Goal: Task Accomplishment & Management: Complete application form

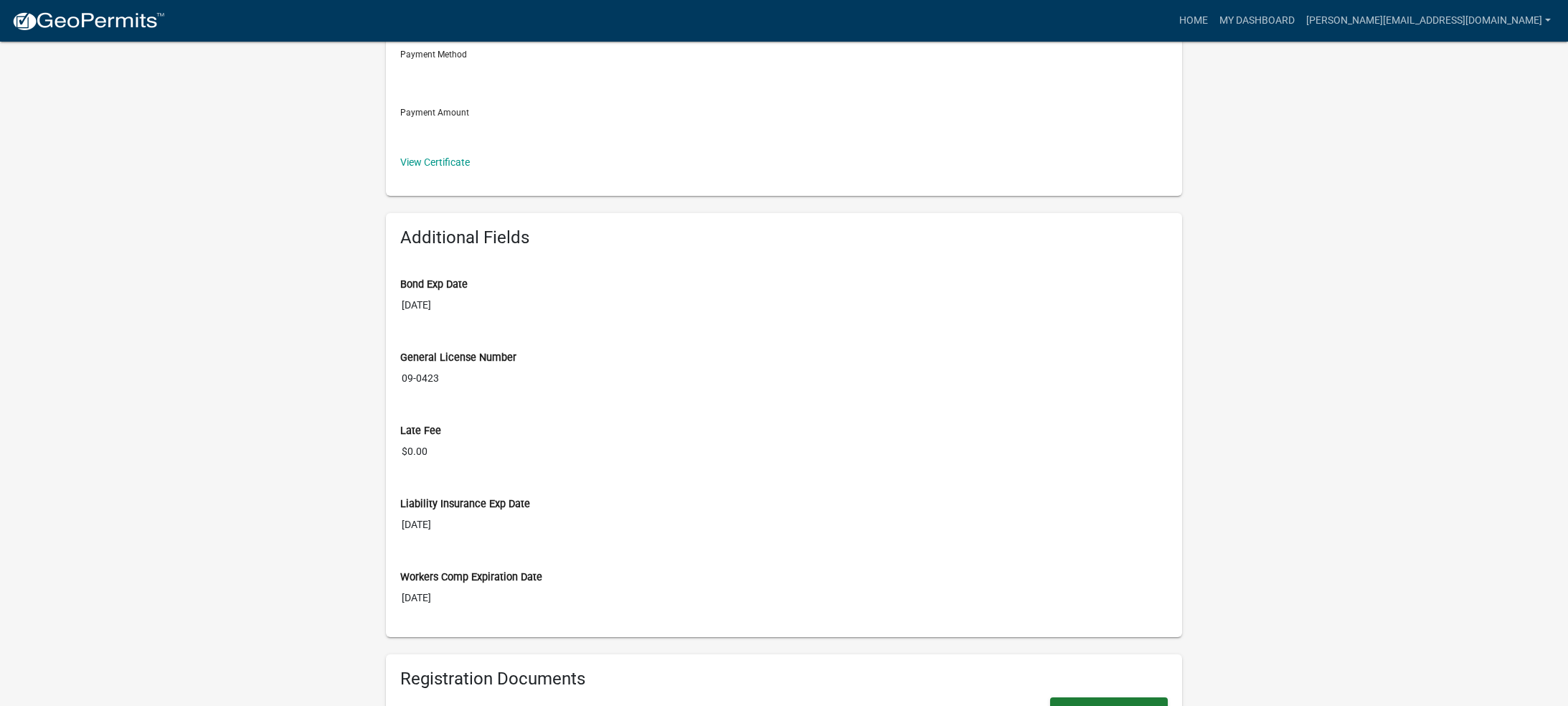
scroll to position [368, 0]
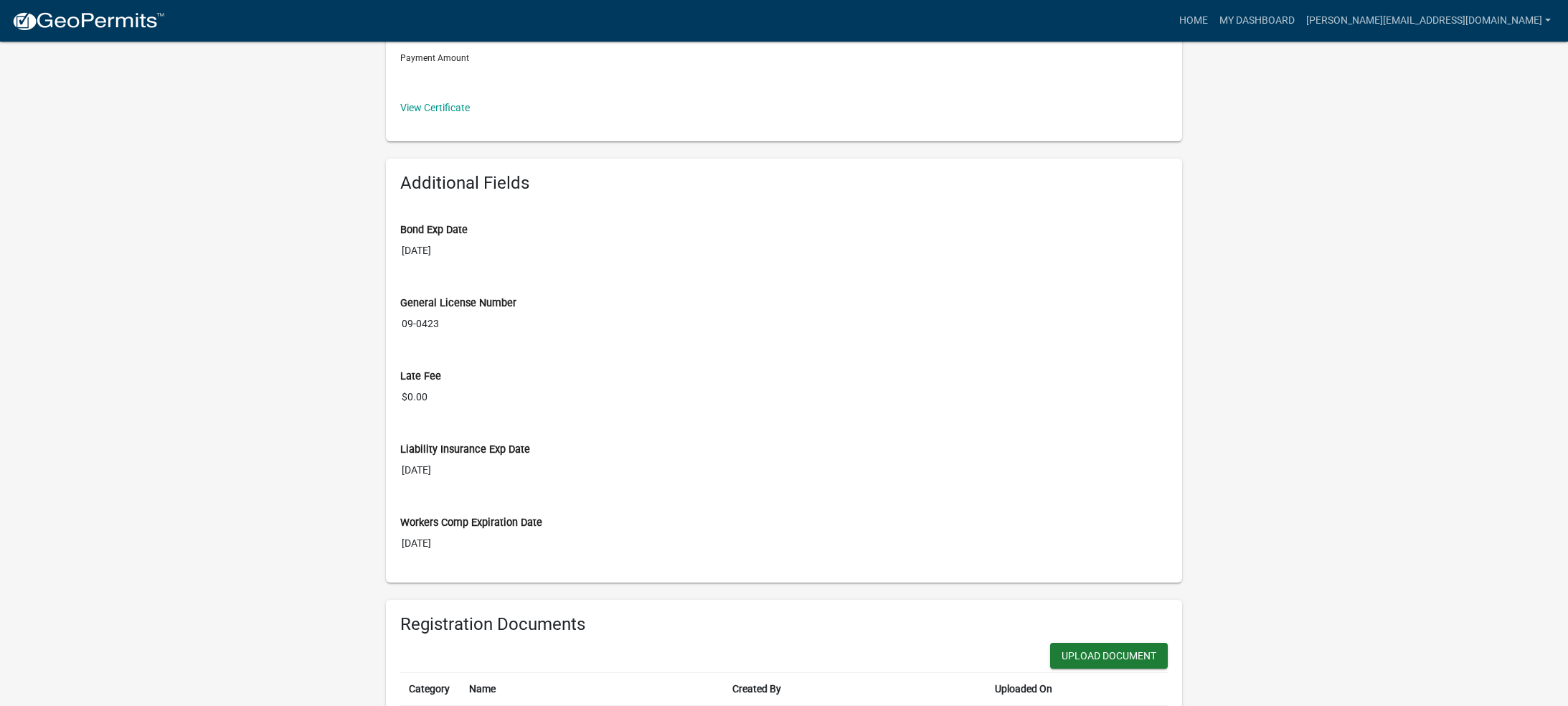
click at [894, 457] on input "[DATE]" at bounding box center [783, 470] width 767 height 27
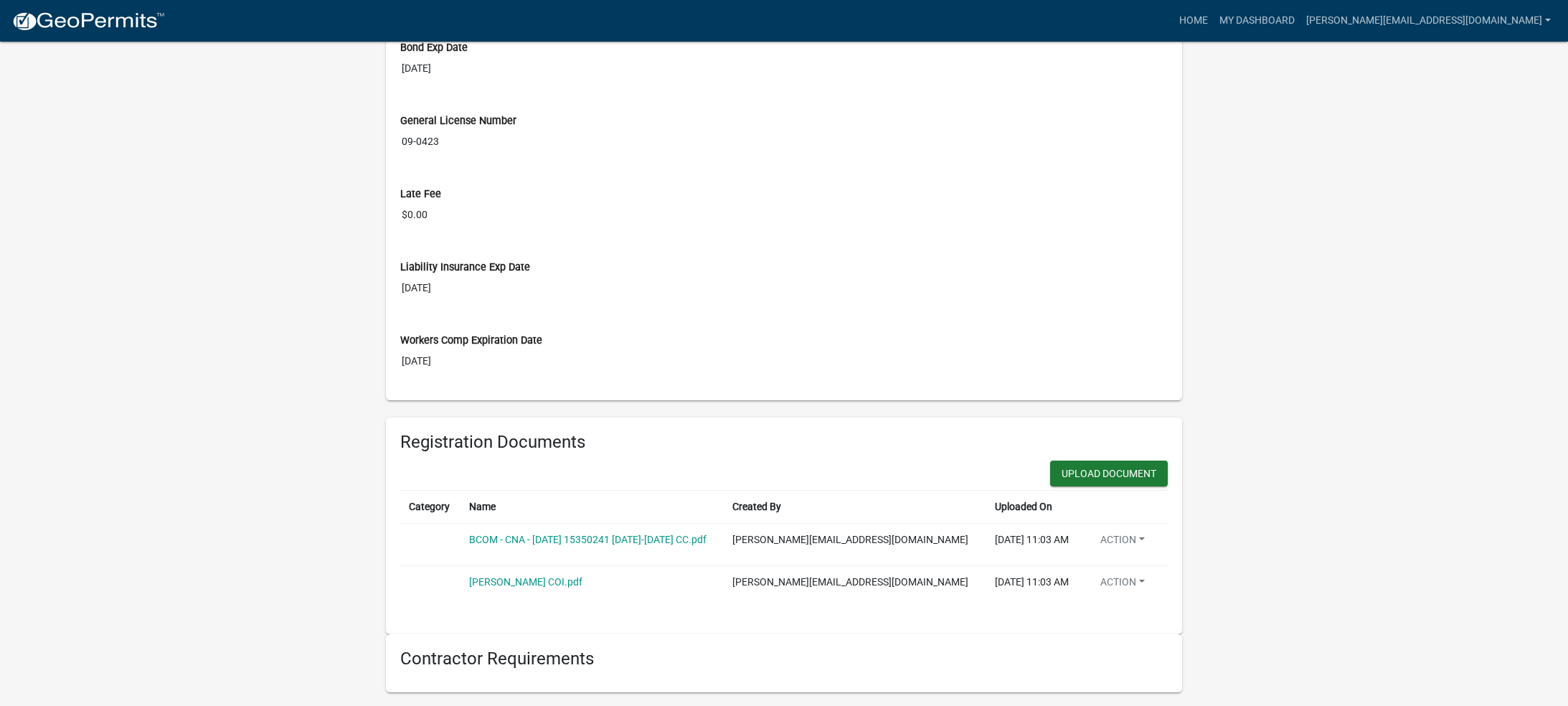
scroll to position [551, 0]
click at [1083, 476] on button "Upload Document" at bounding box center [1109, 473] width 117 height 26
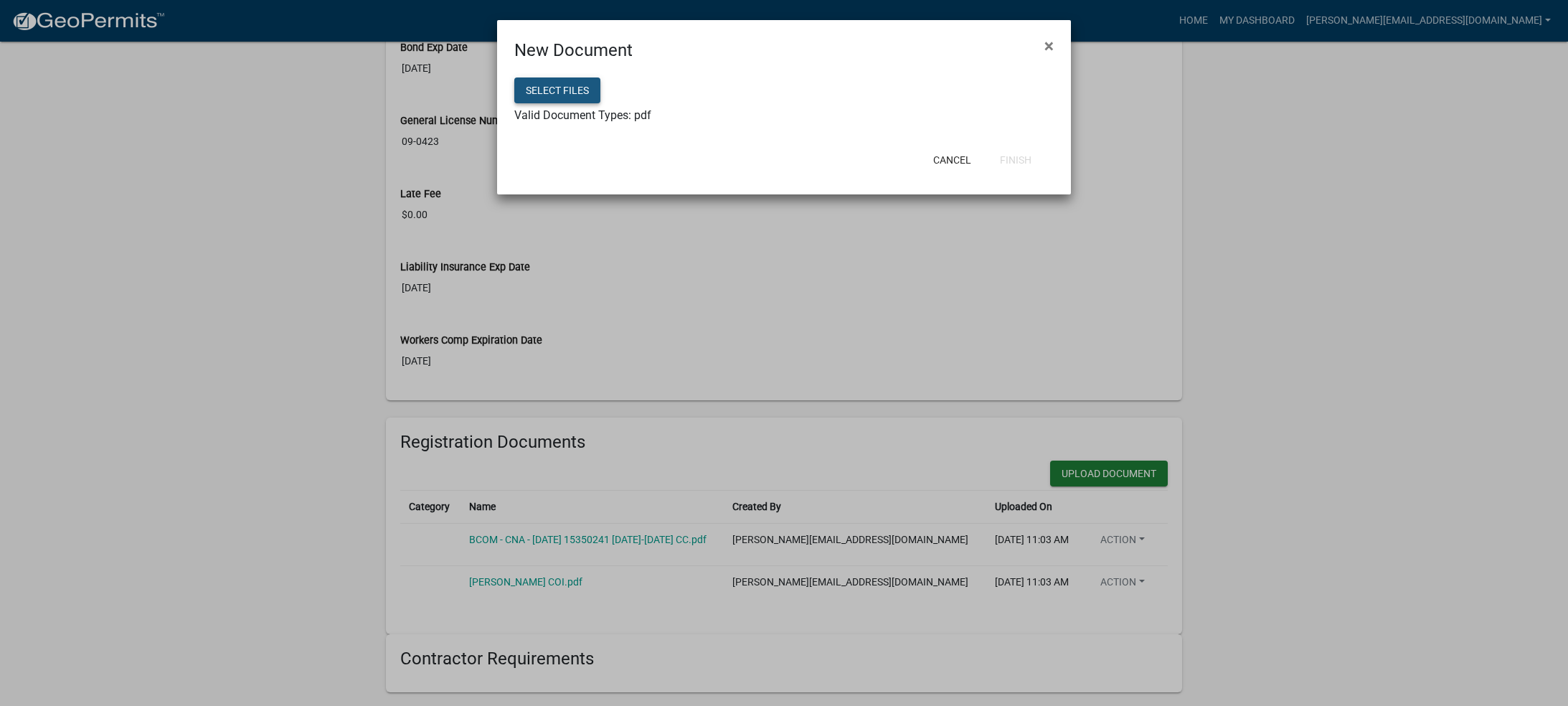
click at [583, 85] on button "Select files" at bounding box center [557, 90] width 86 height 26
click at [1020, 161] on button "Finish" at bounding box center [1015, 160] width 55 height 26
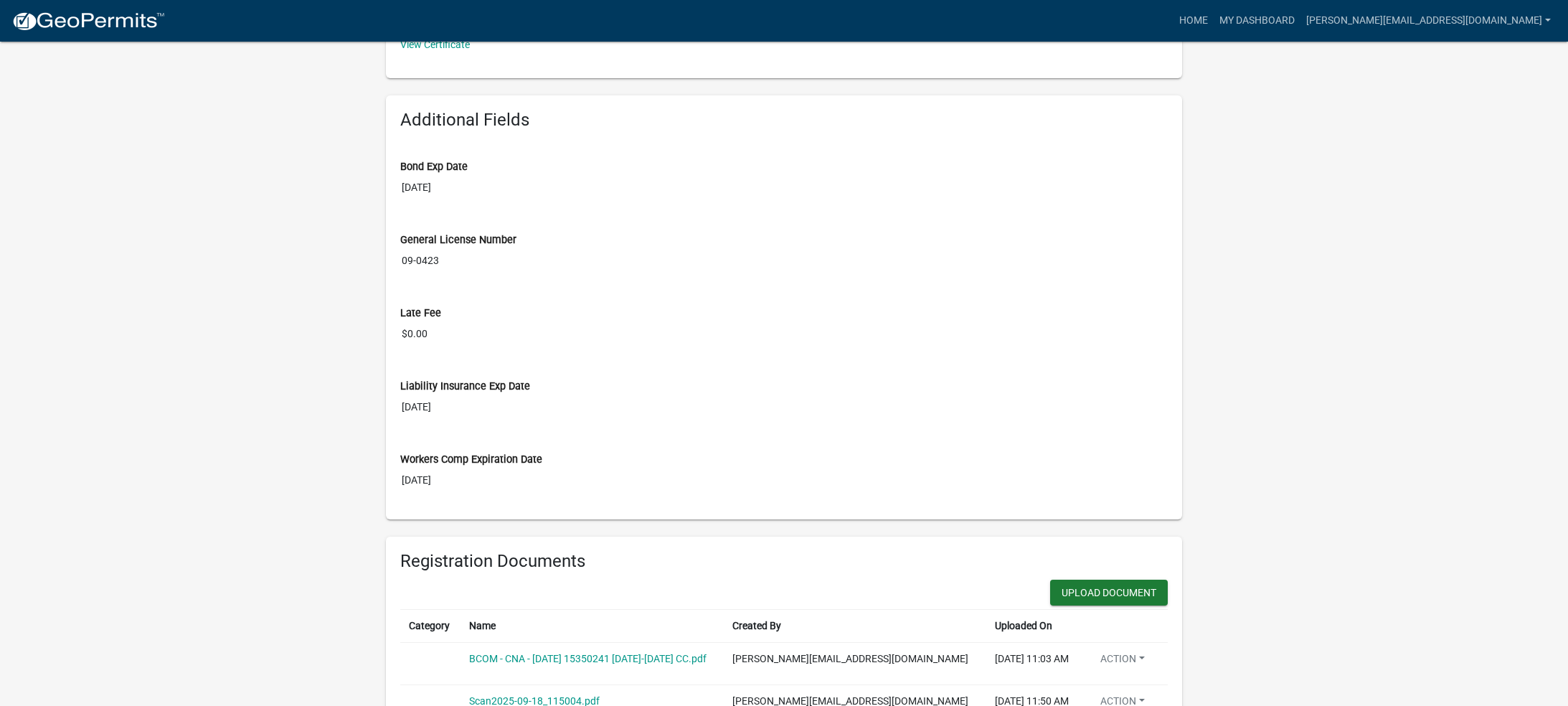
scroll to position [433, 0]
click at [780, 233] on div "General License Number" at bounding box center [783, 239] width 767 height 15
click at [444, 183] on input "[DATE]" at bounding box center [783, 187] width 767 height 27
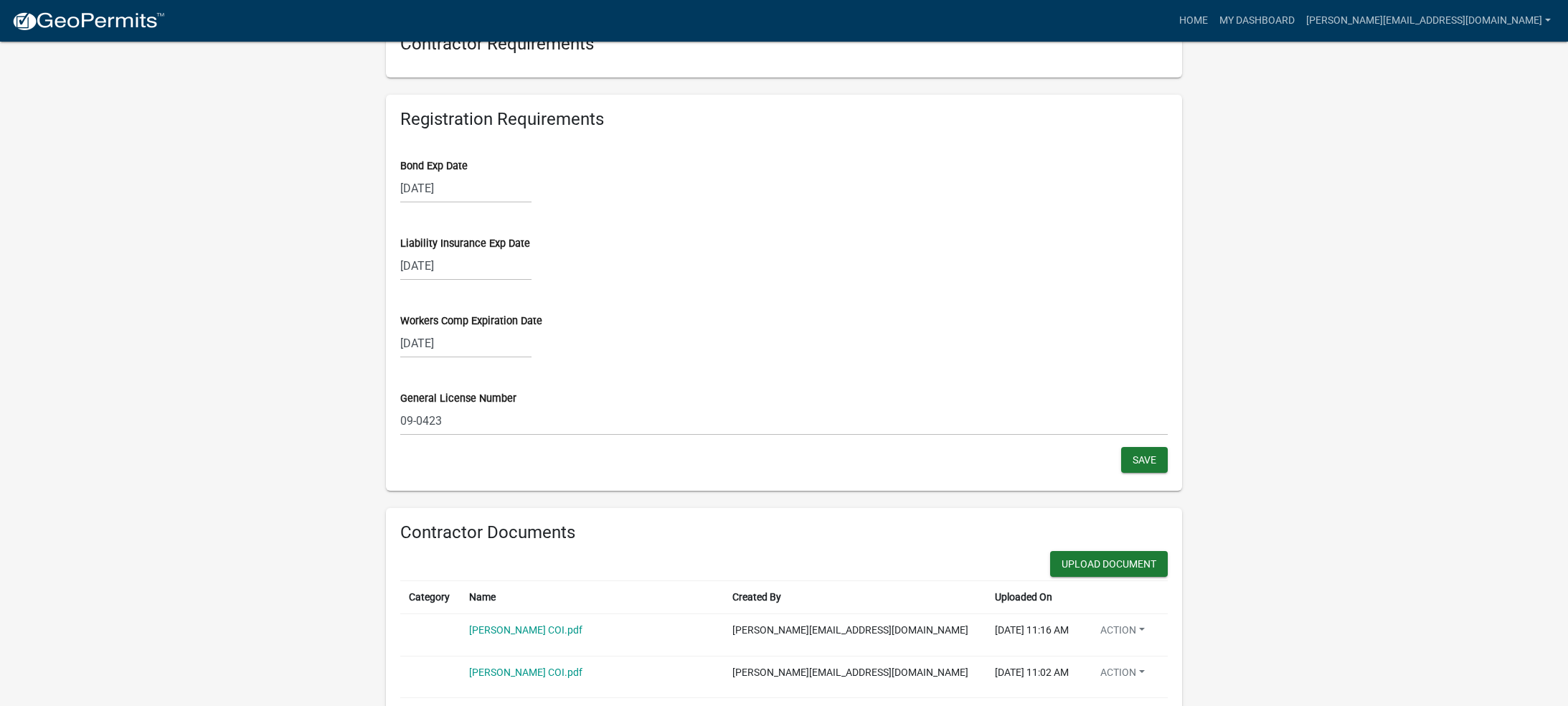
scroll to position [1211, 1]
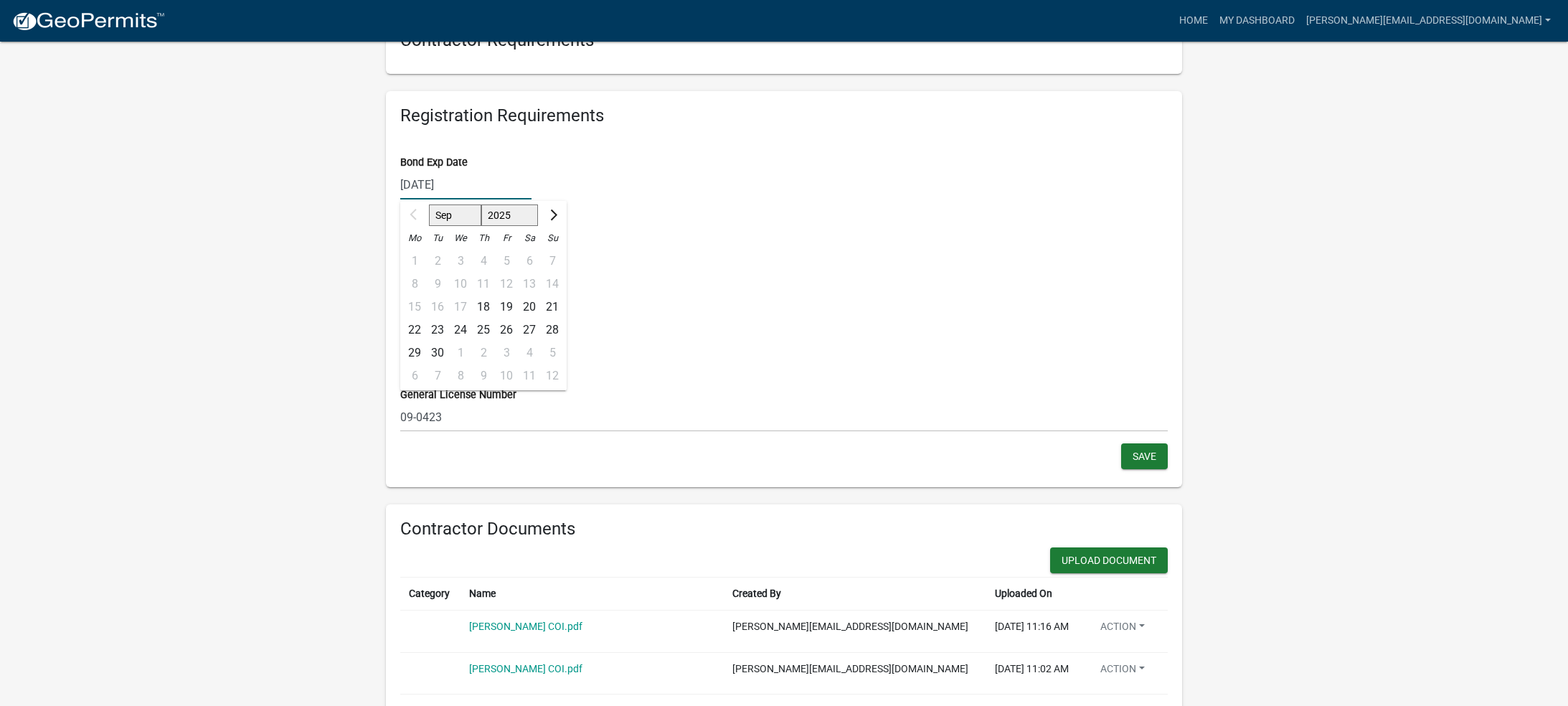
click at [436, 190] on div "[DATE] Sep Oct Nov [DATE] 2026 2027 2028 2029 2030 2031 2032 2033 2034 2035 203…" at bounding box center [465, 185] width 131 height 30
select select "2026"
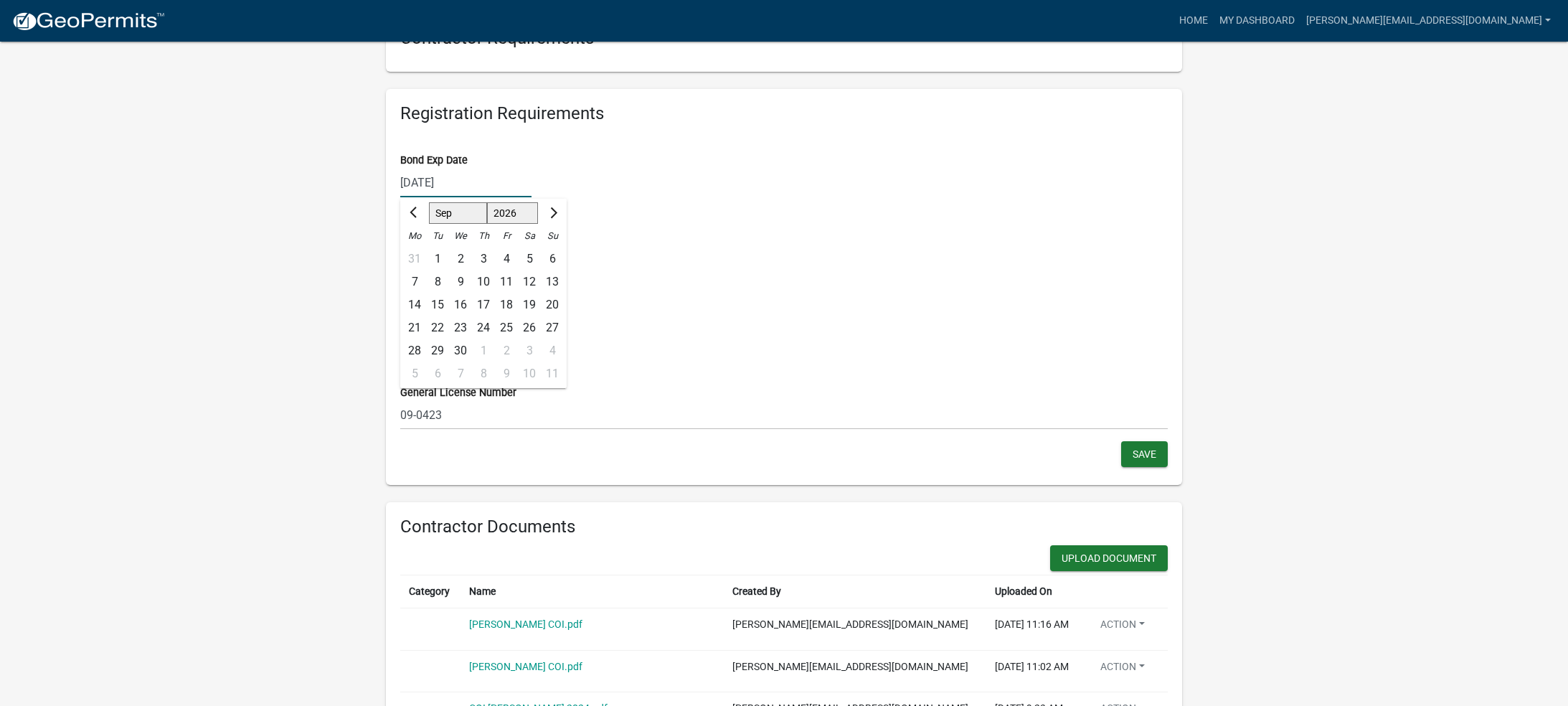
click at [506, 321] on div "25" at bounding box center [506, 327] width 23 height 23
type input "[DATE]"
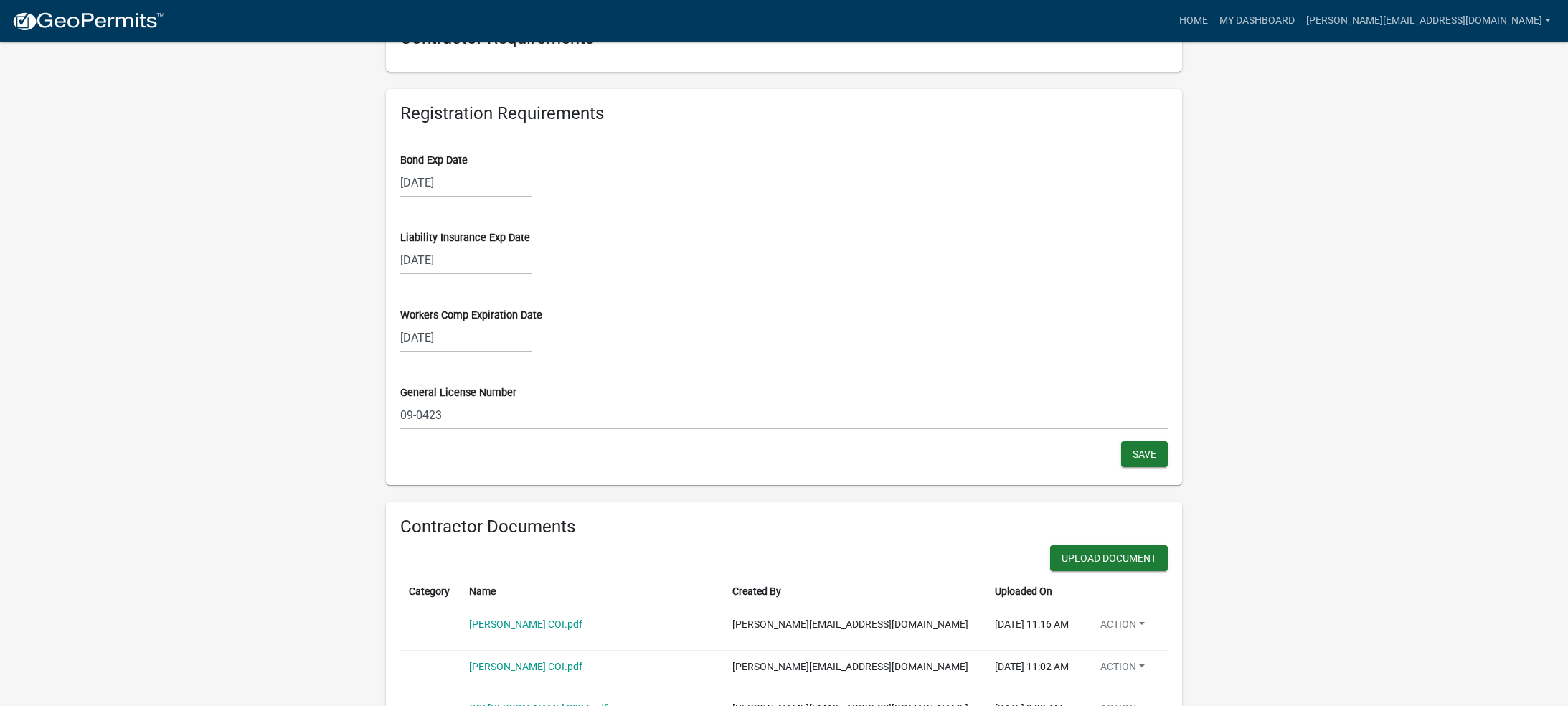
click at [421, 180] on div "[DATE]" at bounding box center [465, 182] width 131 height 30
select select "9"
select select "2026"
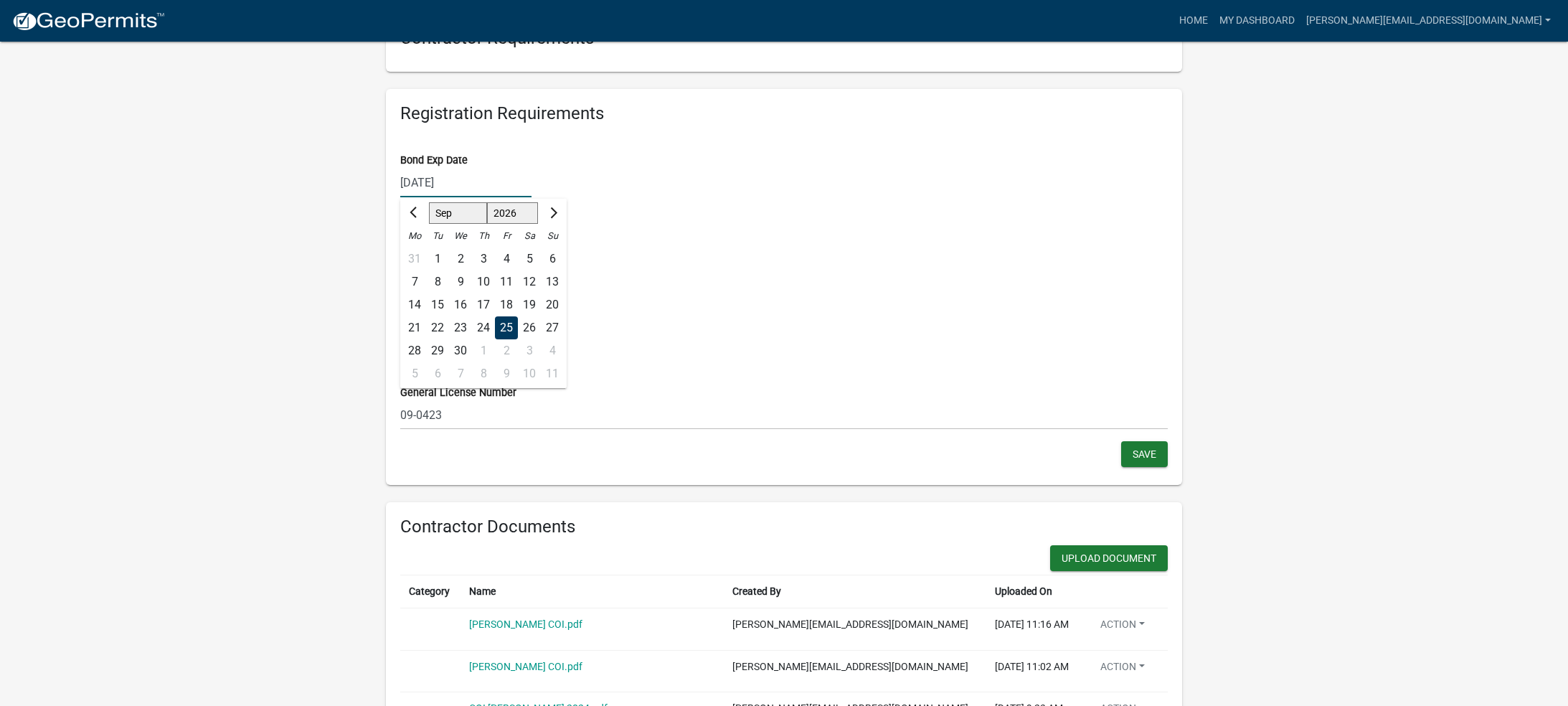
select select "8"
drag, startPoint x: 437, startPoint y: 349, endPoint x: 475, endPoint y: 340, distance: 39.1
click at [437, 349] on div "25" at bounding box center [437, 351] width 23 height 23
type input "[DATE]"
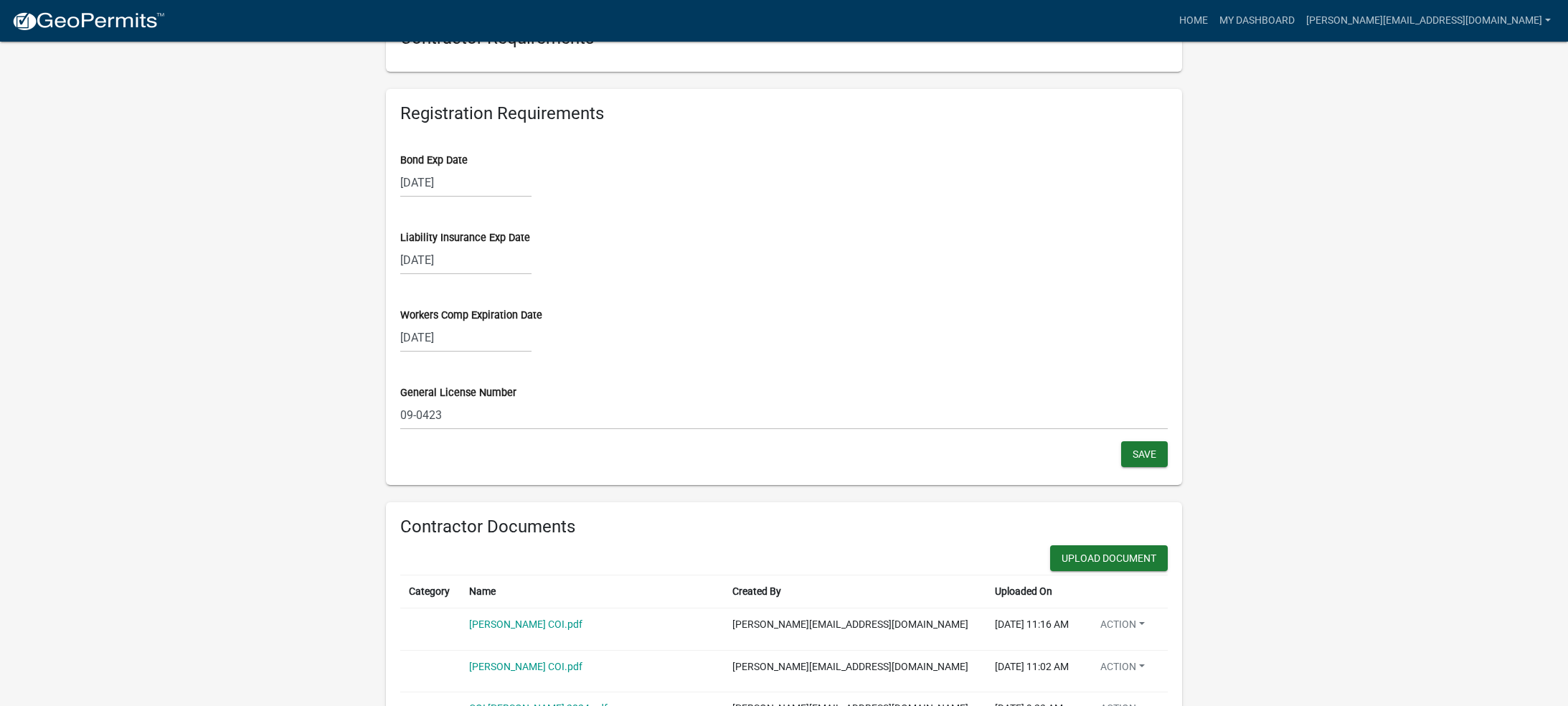
click at [561, 372] on div "General License Number 09-0423" at bounding box center [783, 396] width 767 height 64
click at [1147, 456] on span "Save" at bounding box center [1143, 453] width 23 height 11
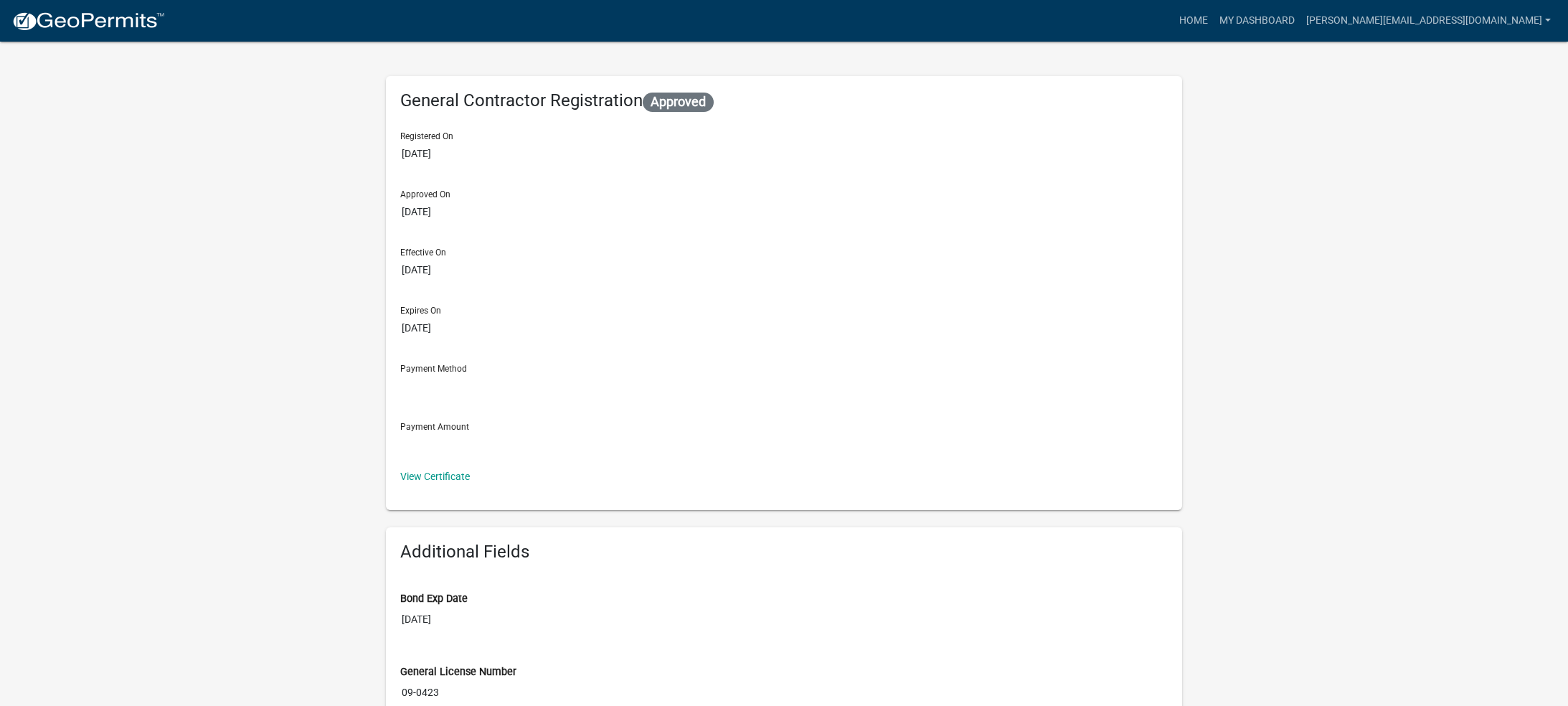
scroll to position [0, 0]
click at [1471, 19] on link "[PERSON_NAME][EMAIL_ADDRESS][DOMAIN_NAME]" at bounding box center [1428, 20] width 256 height 27
click at [1467, 140] on link "Logout" at bounding box center [1495, 140] width 123 height 34
